Goal: Navigation & Orientation: Find specific page/section

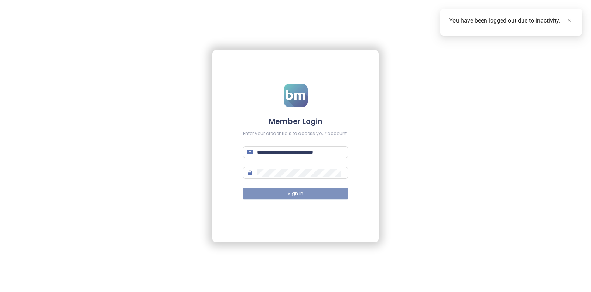
click at [307, 193] on button "Sign In" at bounding box center [295, 193] width 105 height 12
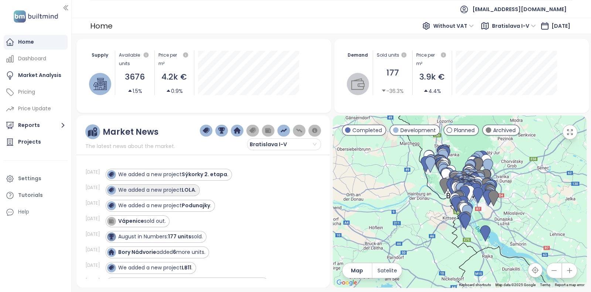
click at [181, 184] on div "We added a new project LOLA ." at bounding box center [153, 190] width 94 height 12
click at [185, 187] on div "We added a new project LOLA ." at bounding box center [157, 190] width 78 height 8
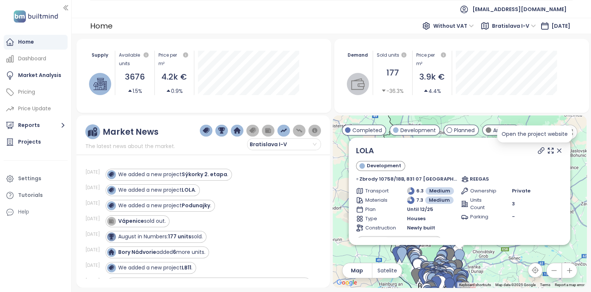
click at [538, 151] on icon at bounding box center [541, 150] width 7 height 7
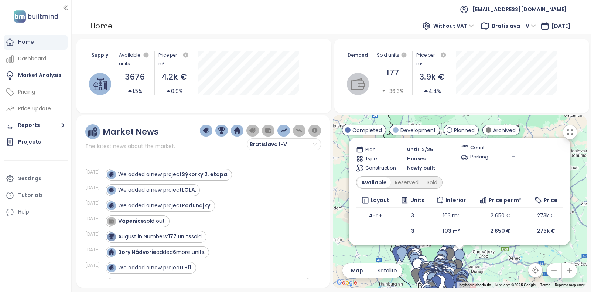
click at [445, 178] on div "Available Reserved Sold" at bounding box center [459, 182] width 207 height 13
click at [438, 178] on div "Sold" at bounding box center [432, 182] width 19 height 10
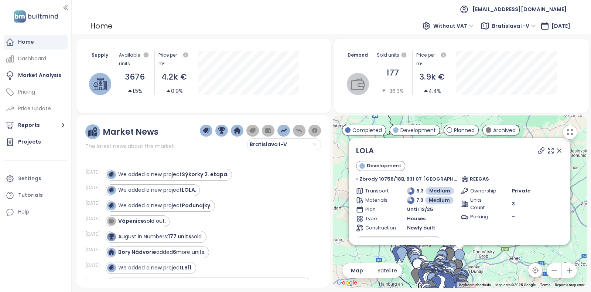
click at [570, 267] on icon "button" at bounding box center [569, 269] width 7 height 7
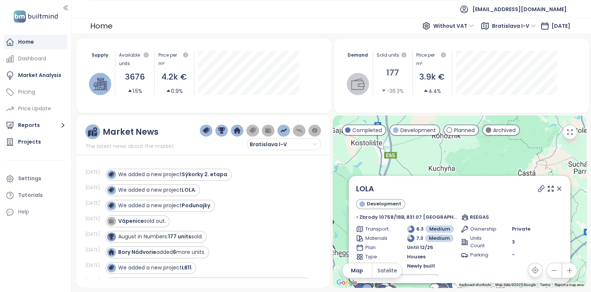
click at [570, 267] on icon "button" at bounding box center [569, 269] width 7 height 7
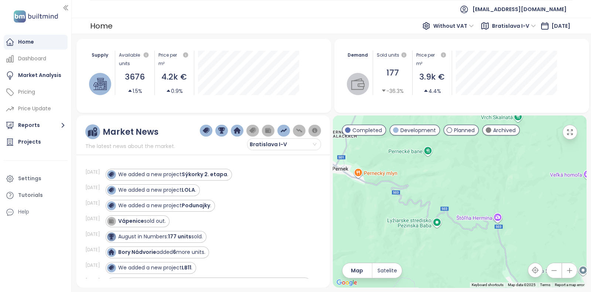
drag, startPoint x: 468, startPoint y: 215, endPoint x: 442, endPoint y: 86, distance: 131.9
click at [442, 86] on div "Supply Available units 3676 1.5% Price per m² 4.2k € 0.9% Demand Sold units 177…" at bounding box center [332, 163] width 510 height 248
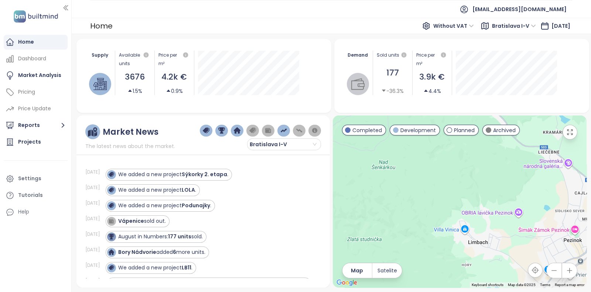
drag, startPoint x: 451, startPoint y: 167, endPoint x: 451, endPoint y: 75, distance: 92.0
click at [451, 75] on div "Supply Available units 3676 1.5% Price per m² 4.2k € 0.9% Demand Sold units 177…" at bounding box center [332, 163] width 510 height 248
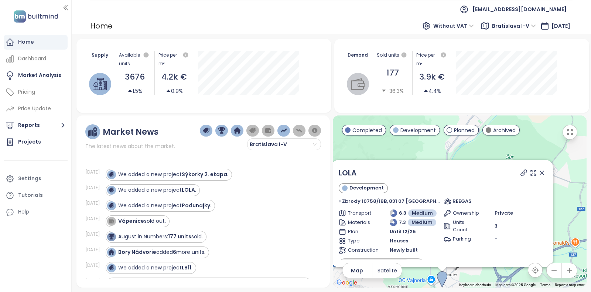
drag, startPoint x: 446, startPoint y: 152, endPoint x: 456, endPoint y: 104, distance: 49.1
click at [456, 104] on div "Supply Available units 3676 1.5% Price per m² 4.2k € 0.9% Demand Sold units 177…" at bounding box center [332, 163] width 510 height 248
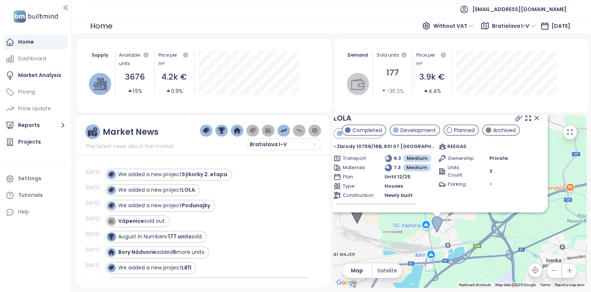
drag, startPoint x: 428, startPoint y: 238, endPoint x: 416, endPoint y: 224, distance: 17.8
click at [416, 224] on div "LOLA Development Zbrody 10758/18B, 831 07 [GEOGRAPHIC_DATA]-[GEOGRAPHIC_DATA]-[…" at bounding box center [460, 201] width 254 height 172
click at [41, 16] on img at bounding box center [35, 16] width 49 height 15
click at [20, 16] on img at bounding box center [35, 16] width 49 height 15
click at [20, 45] on div "Home" at bounding box center [26, 41] width 16 height 9
